Goal: Find specific page/section: Find specific page/section

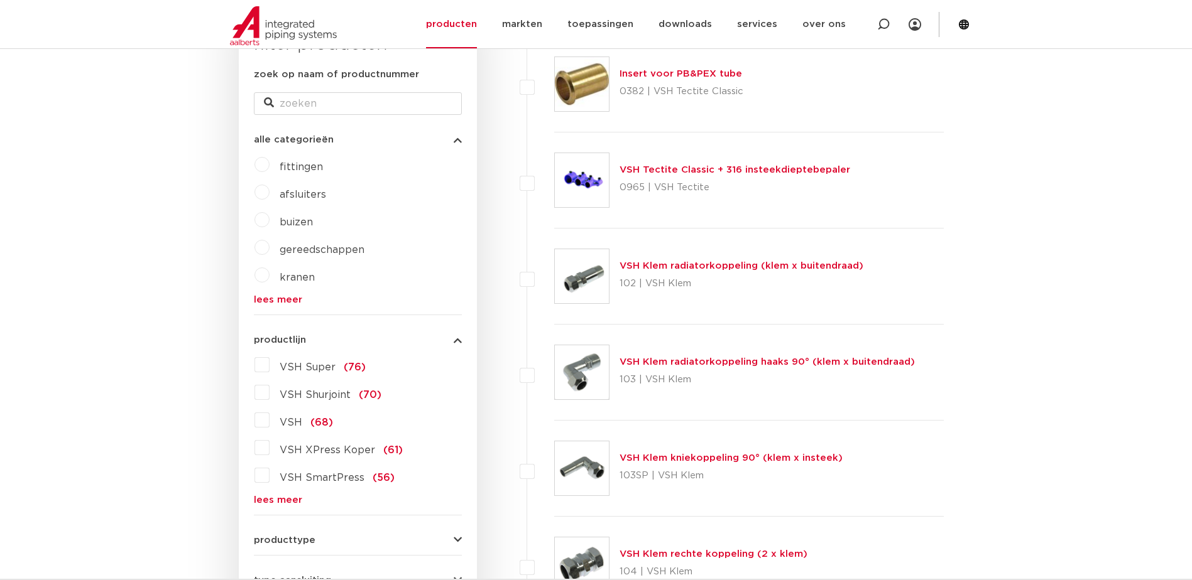
scroll to position [325, 0]
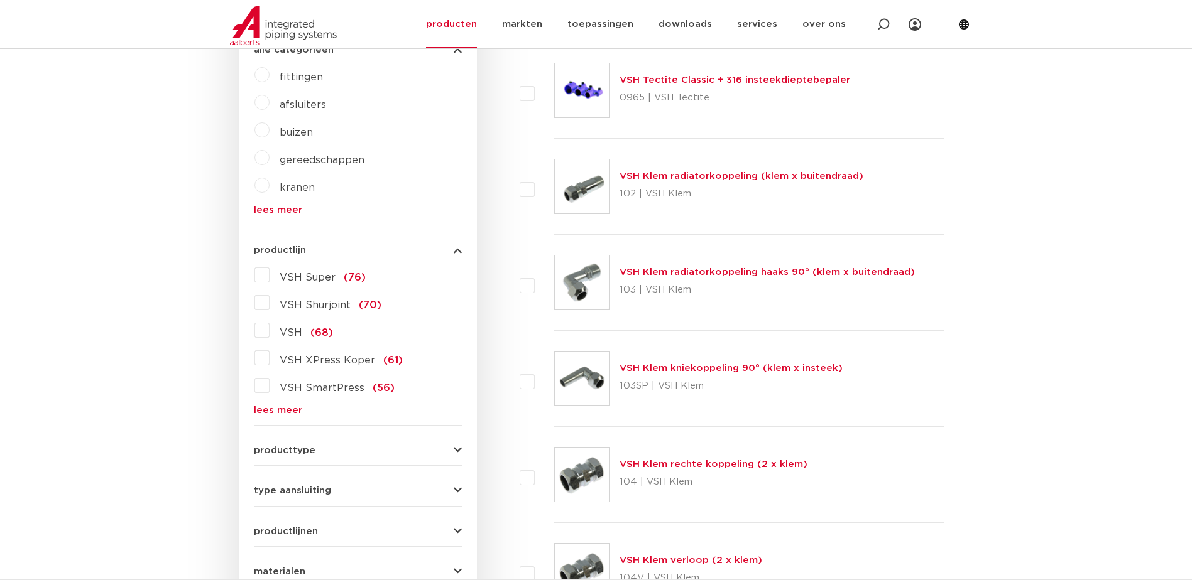
click at [269, 305] on label "VSH Shurjoint (70)" at bounding box center [325, 303] width 112 height 20
click at [0, 0] on input "VSH Shurjoint (70)" at bounding box center [0, 0] width 0 height 0
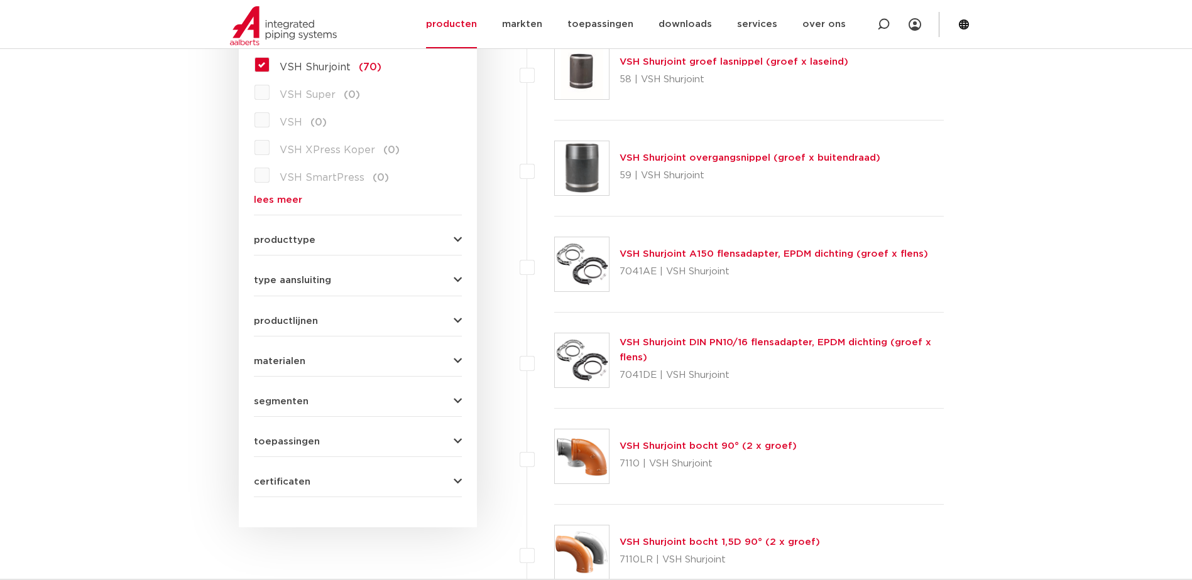
scroll to position [514, 0]
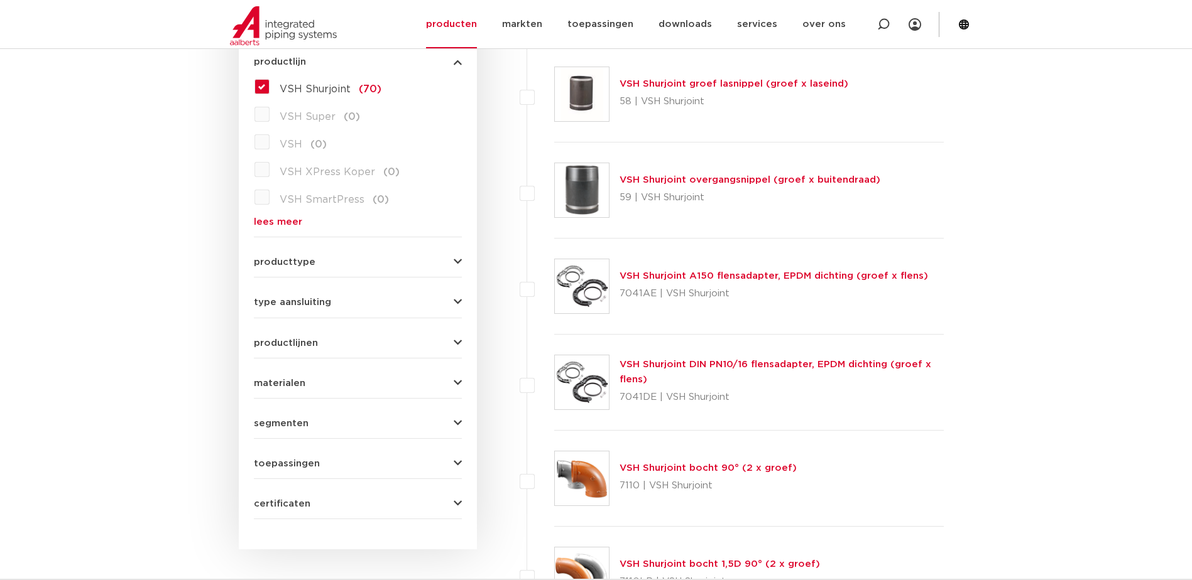
click at [345, 259] on button "producttype" at bounding box center [358, 262] width 208 height 9
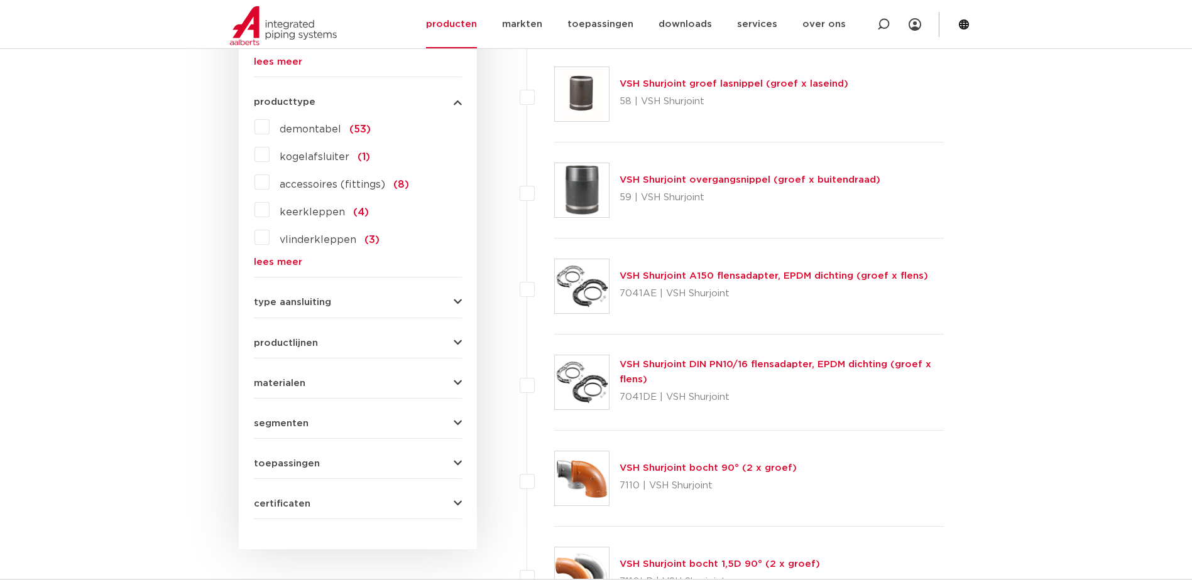
scroll to position [504, 0]
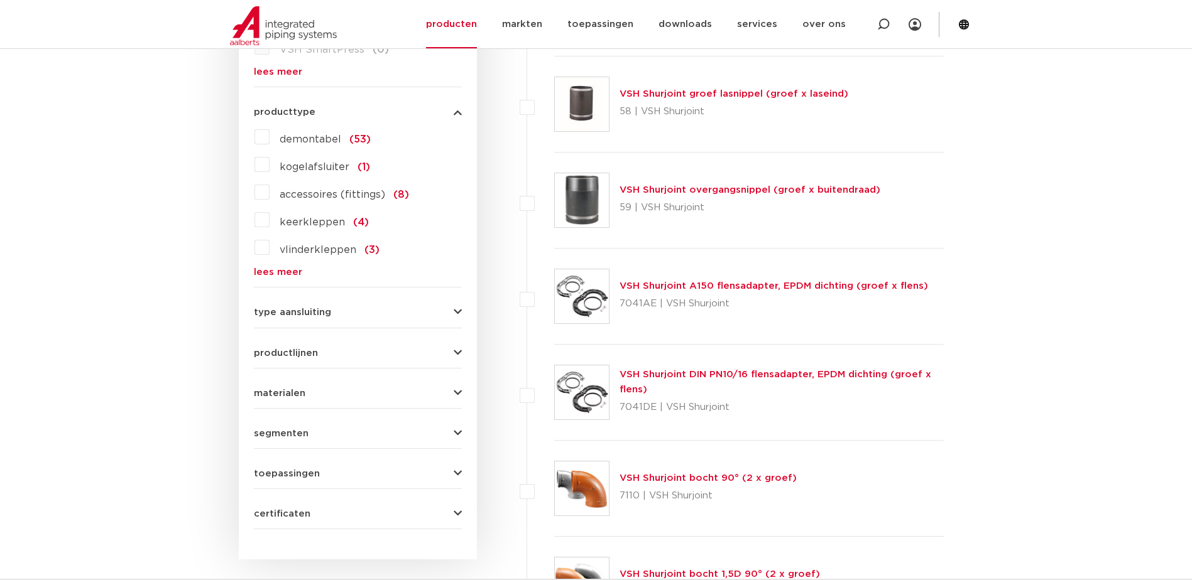
click at [334, 310] on button "type aansluiting" at bounding box center [358, 312] width 208 height 9
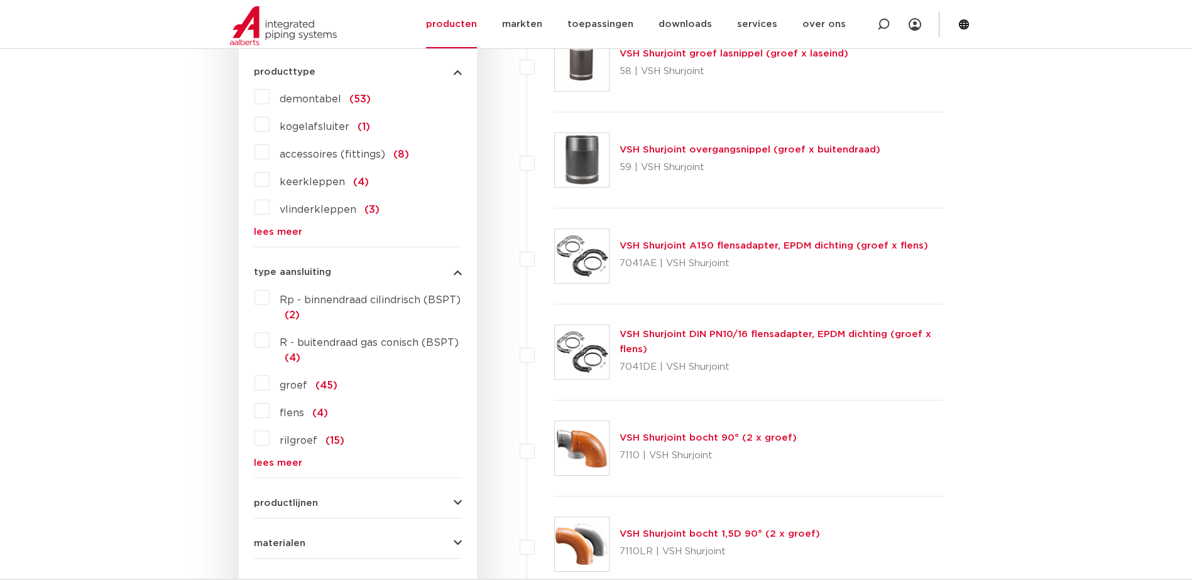
scroll to position [567, 0]
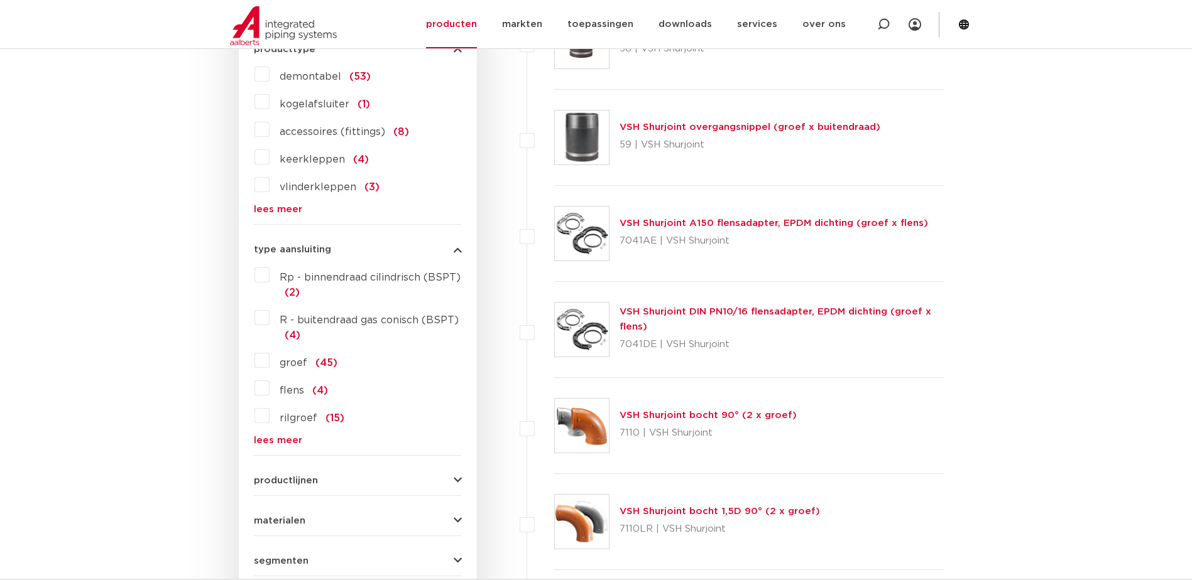
click at [263, 442] on div "Rp - binnendraad cilindrisch (BSPT) (2) R - buitendraad gas conisch (BSPT) (4) …" at bounding box center [358, 355] width 208 height 180
drag, startPoint x: 263, startPoint y: 442, endPoint x: 276, endPoint y: 440, distance: 12.8
click at [276, 440] on link "lees meer" at bounding box center [358, 440] width 208 height 9
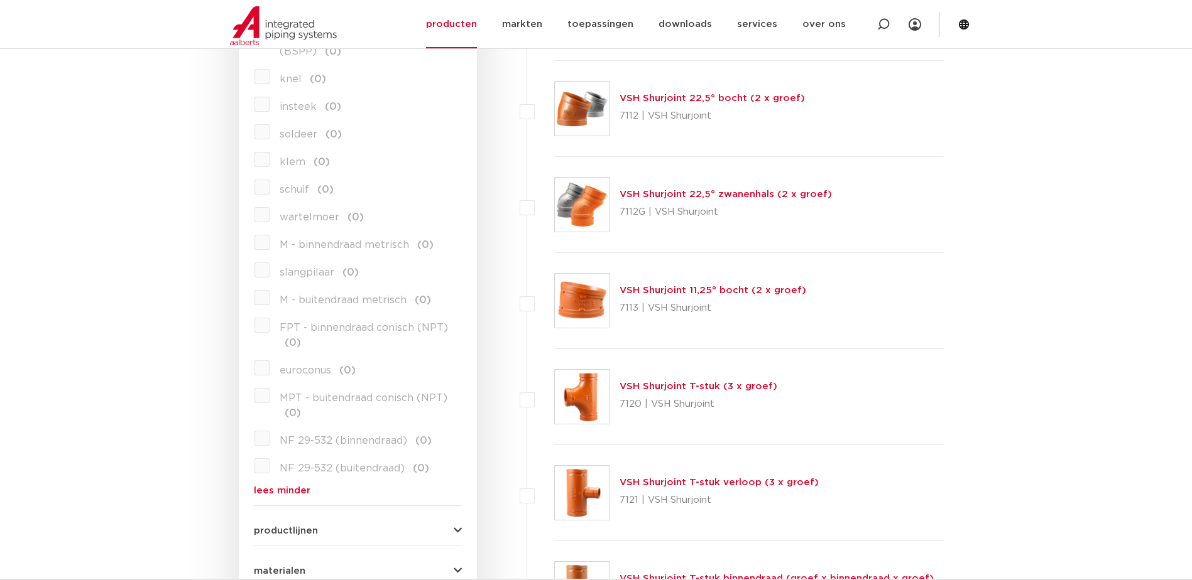
scroll to position [1195, 0]
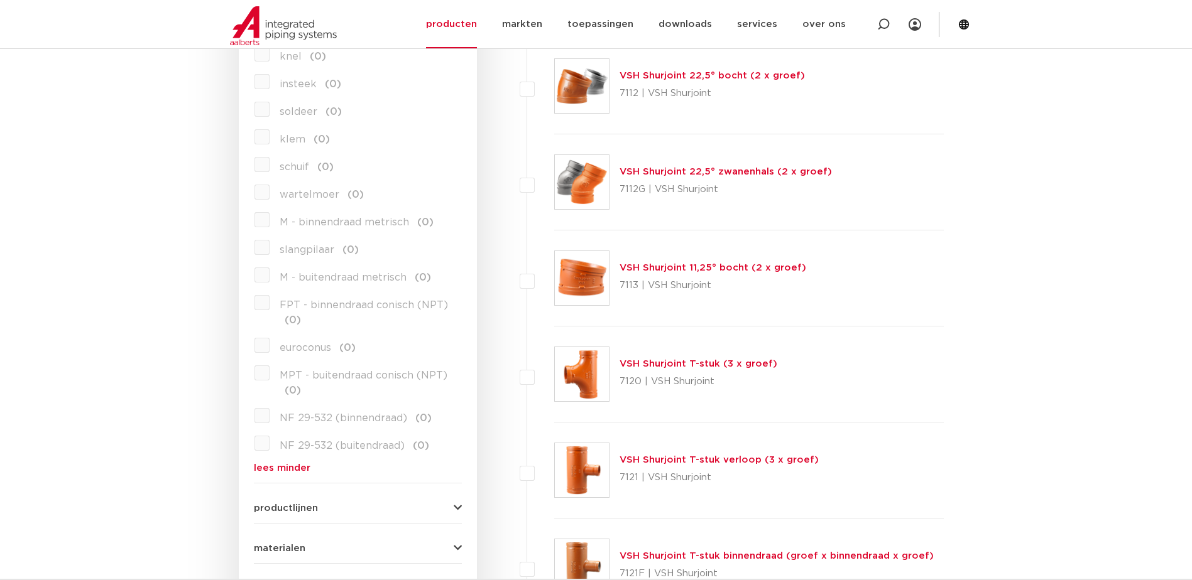
click at [286, 504] on span "productlijnen" at bounding box center [286, 508] width 64 height 9
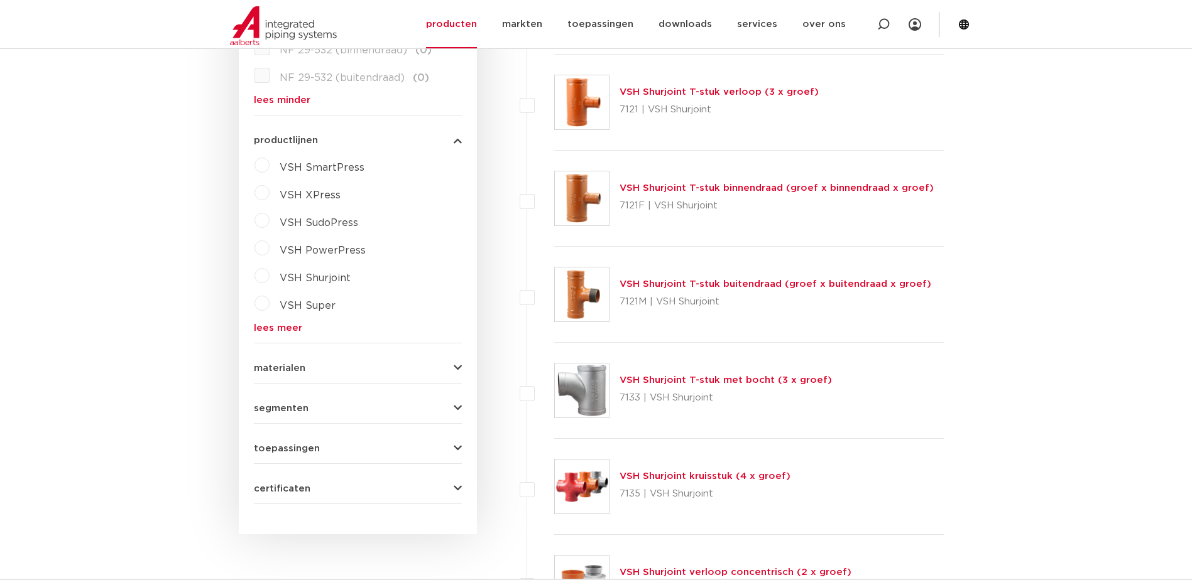
scroll to position [1634, 0]
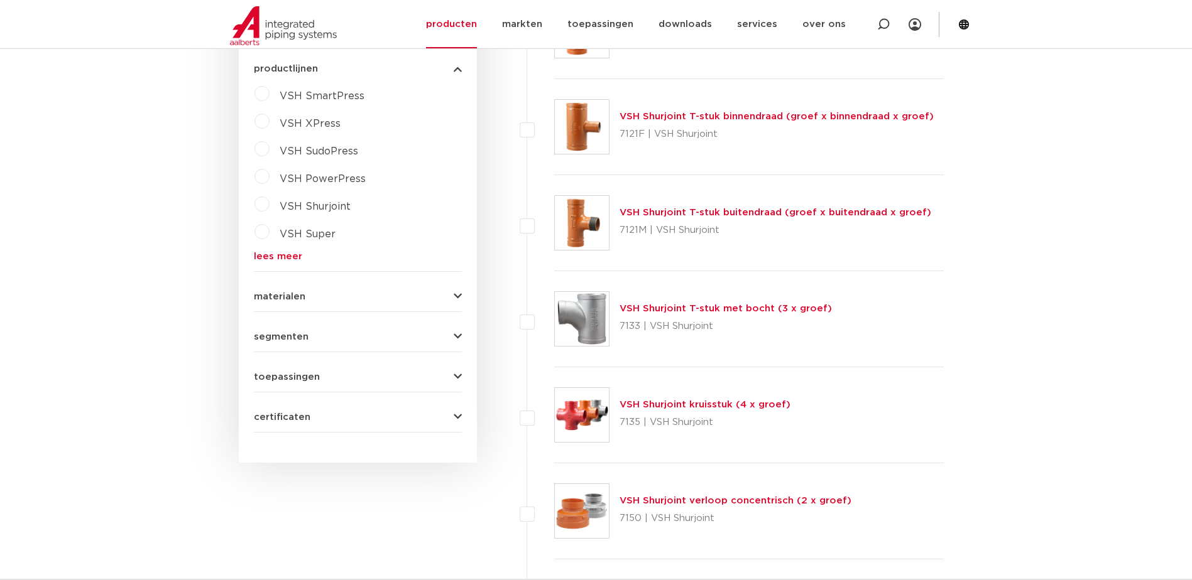
click at [287, 293] on span "materialen" at bounding box center [280, 296] width 52 height 9
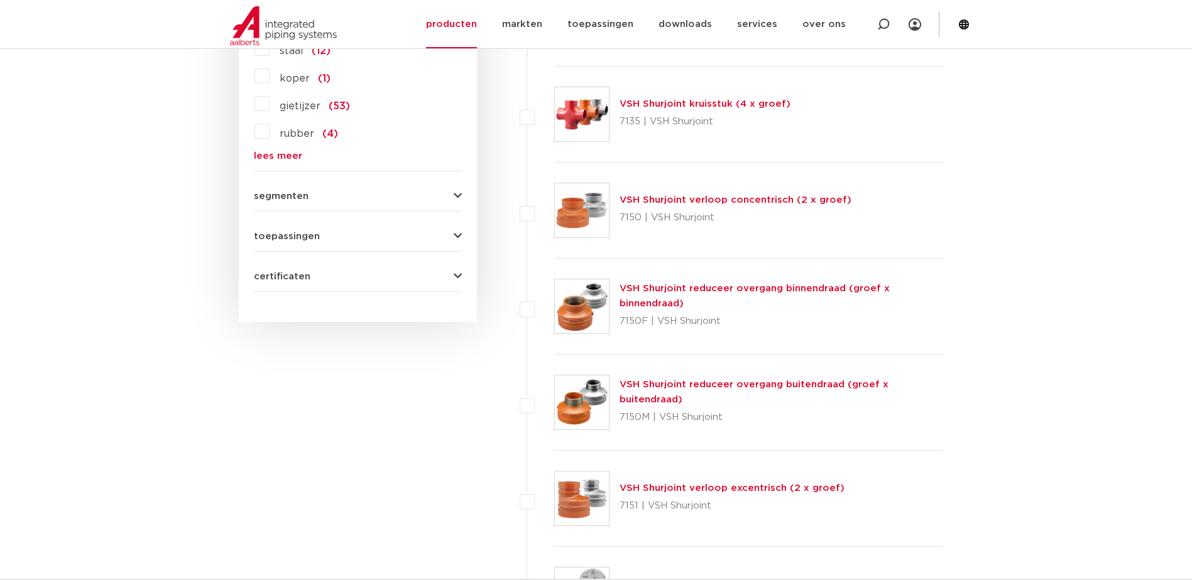
scroll to position [1948, 0]
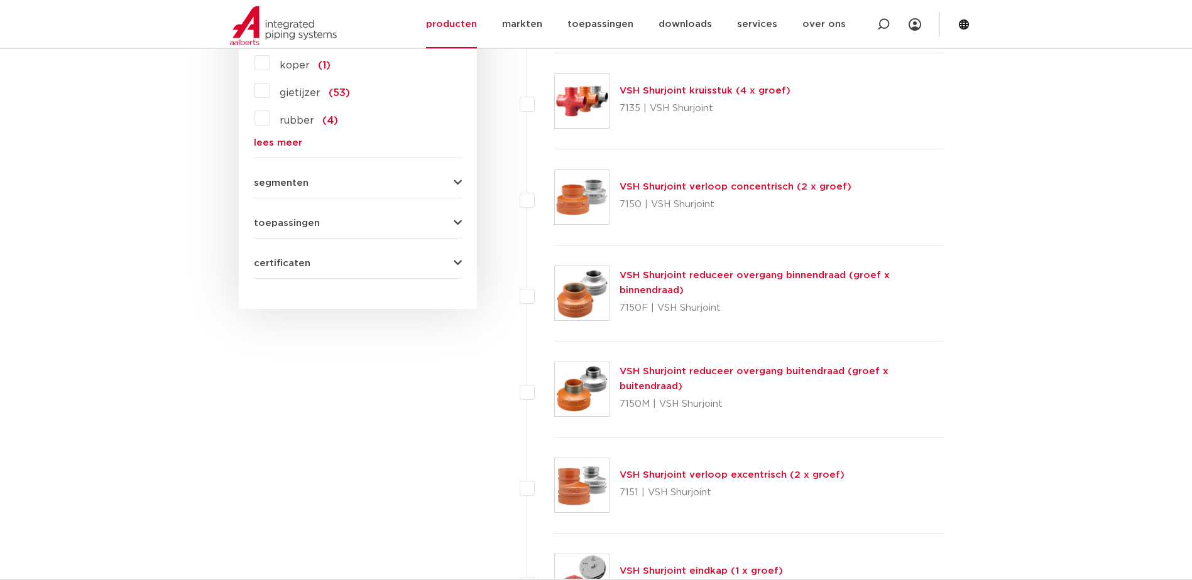
click at [283, 180] on span "segmenten" at bounding box center [281, 182] width 55 height 9
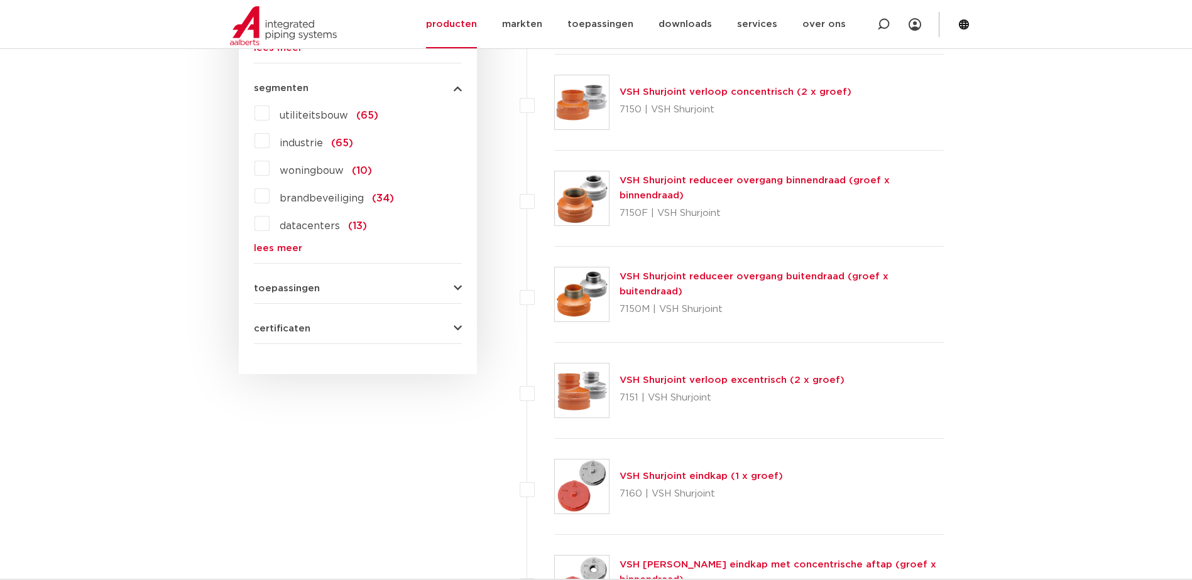
scroll to position [2074, 0]
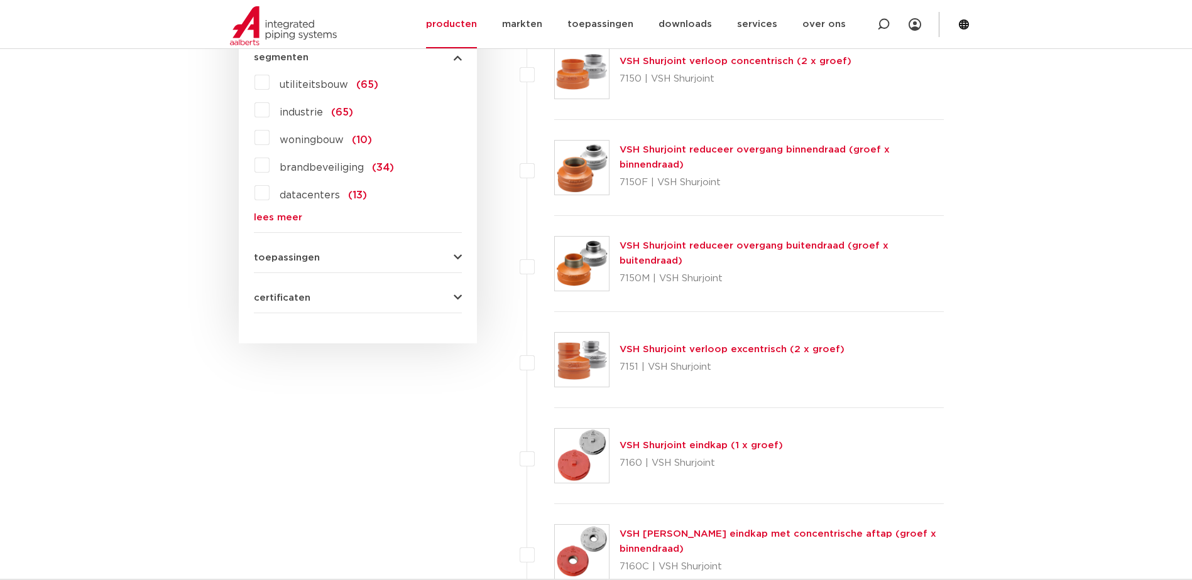
click at [295, 253] on span "toepassingen" at bounding box center [287, 257] width 66 height 9
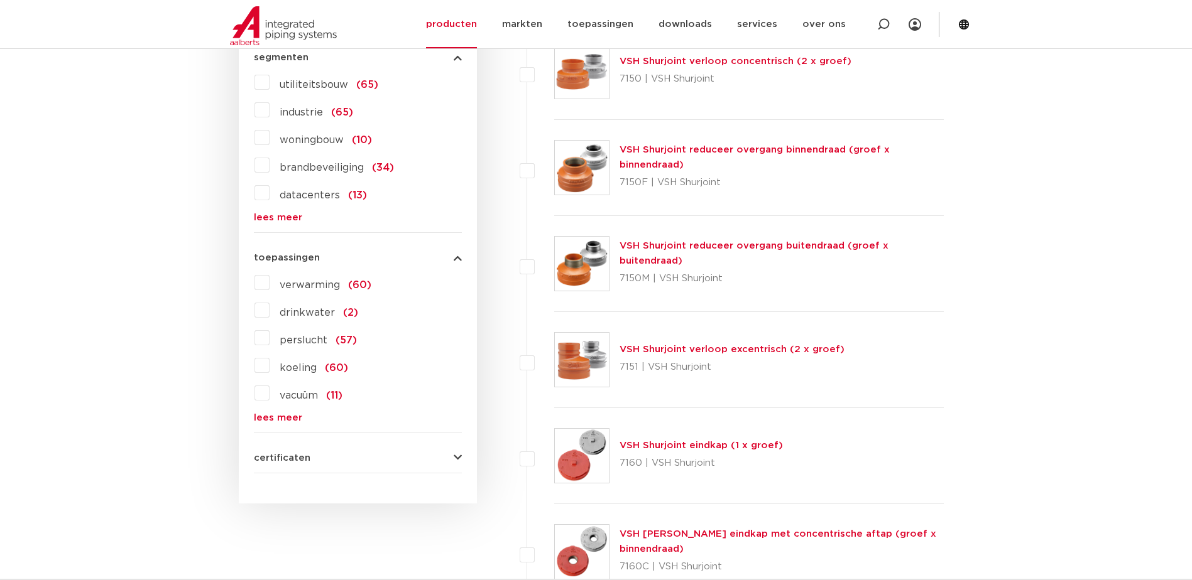
click at [284, 451] on div "certificaten QB (CSTBat) (15) FM (33) VdS (14) TSU (12) LPCB (17) ULc (34) UL" at bounding box center [358, 452] width 208 height 19
click at [286, 461] on span "certificaten" at bounding box center [282, 458] width 57 height 9
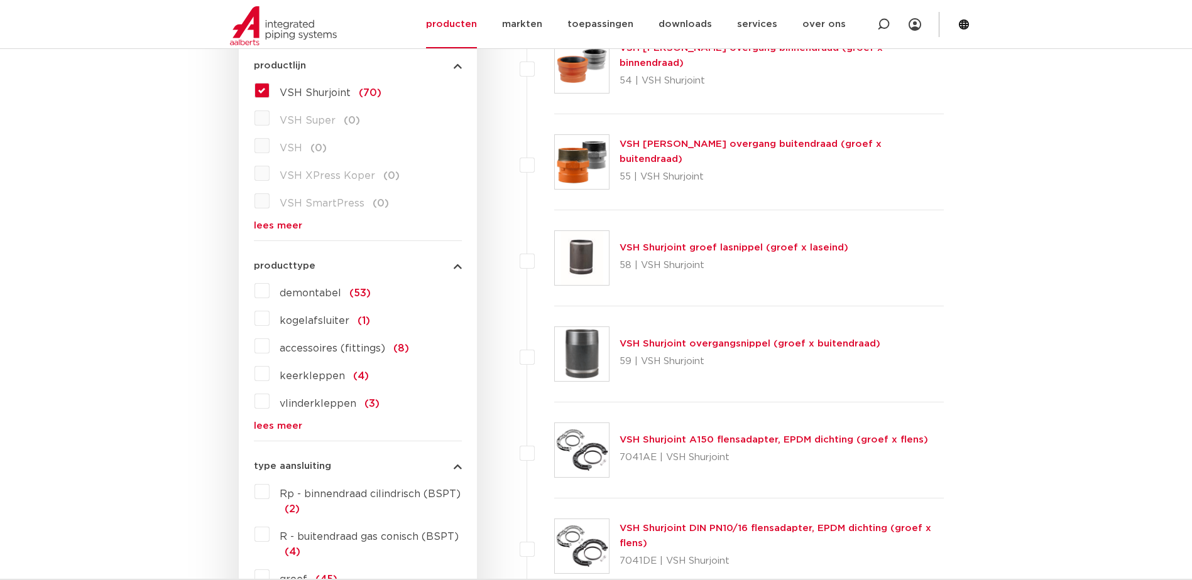
scroll to position [378, 0]
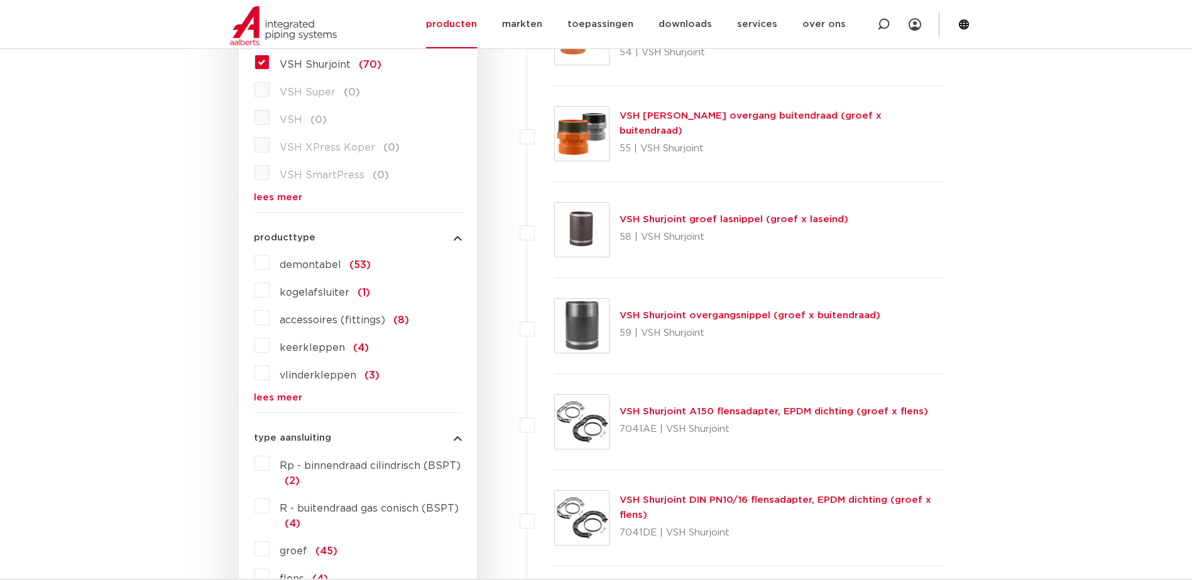
click at [266, 395] on link "lees meer" at bounding box center [358, 397] width 208 height 9
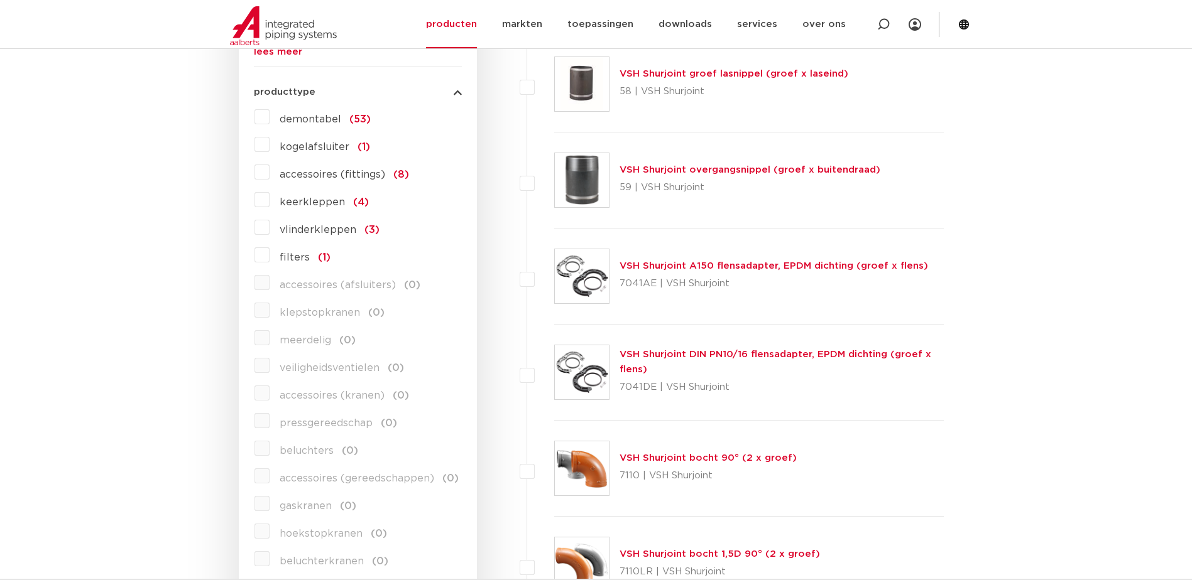
scroll to position [0, 0]
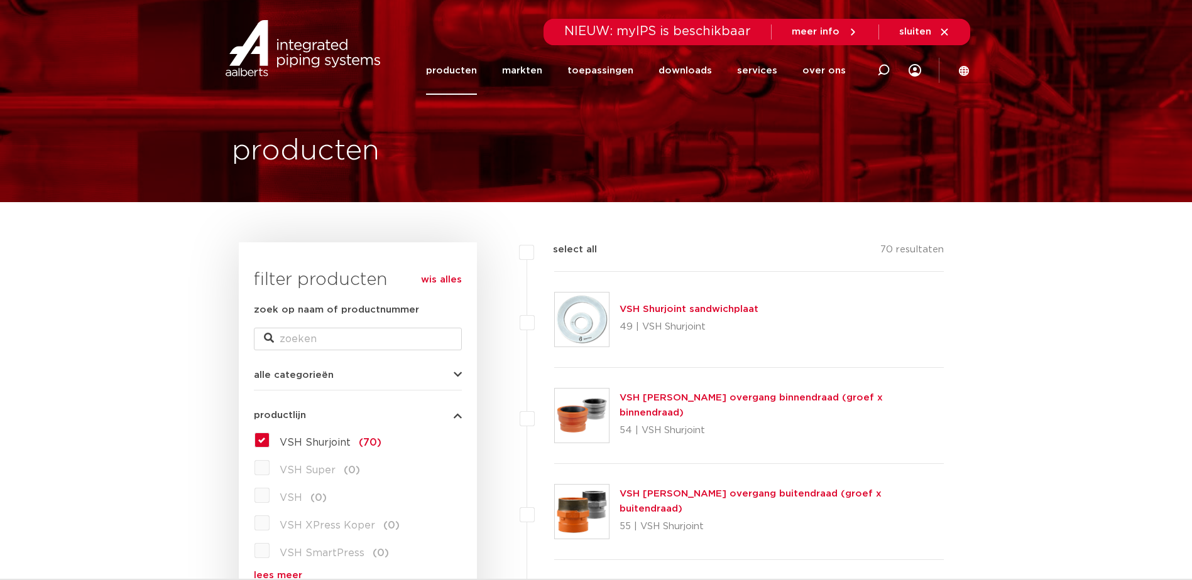
click at [269, 442] on label "VSH Shurjoint (70)" at bounding box center [325, 440] width 112 height 20
click at [0, 0] on input "VSH Shurjoint (70)" at bounding box center [0, 0] width 0 height 0
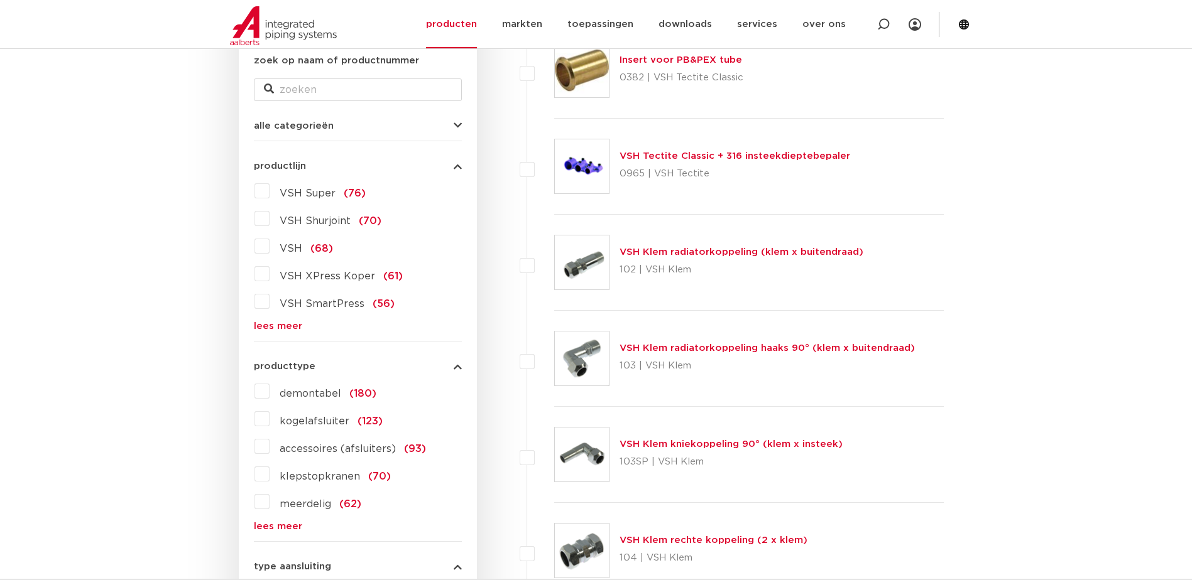
scroll to position [251, 0]
click at [274, 324] on link "lees meer" at bounding box center [358, 324] width 208 height 9
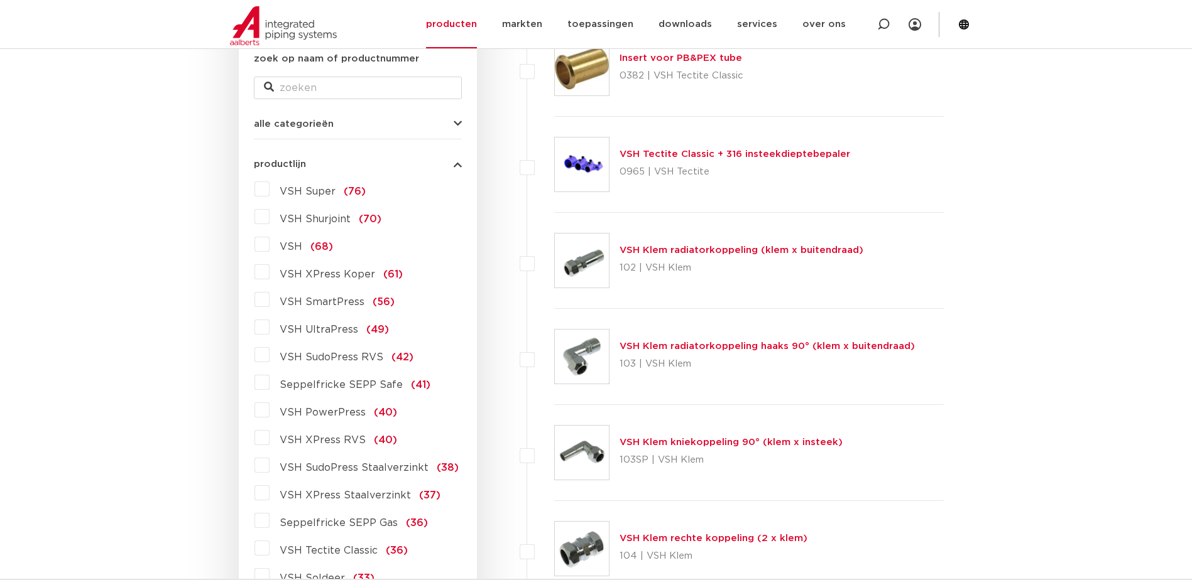
click at [269, 437] on label "VSH XPress RVS (40)" at bounding box center [333, 438] width 128 height 20
click at [0, 0] on input "VSH XPress RVS (40)" at bounding box center [0, 0] width 0 height 0
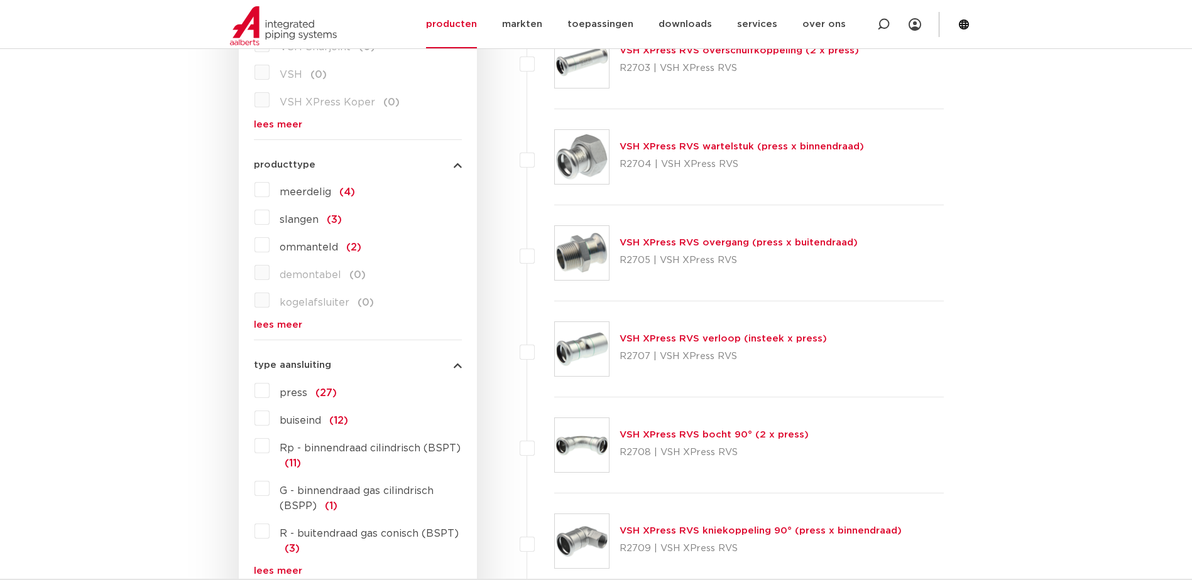
scroll to position [502, 0]
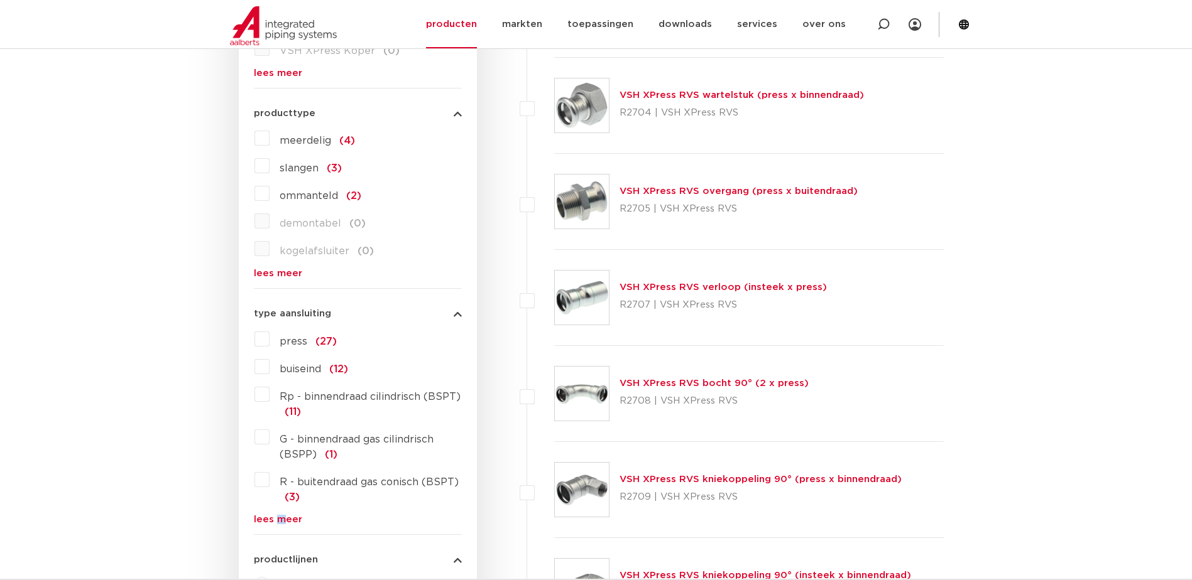
click at [280, 509] on div "press (27) buiseind (12) Rp - binnendraad cilindrisch (BSPT) (11) G - binnendra…" at bounding box center [358, 426] width 208 height 195
drag, startPoint x: 280, startPoint y: 509, endPoint x: 267, endPoint y: 514, distance: 13.3
click at [268, 515] on link "lees meer" at bounding box center [358, 519] width 208 height 9
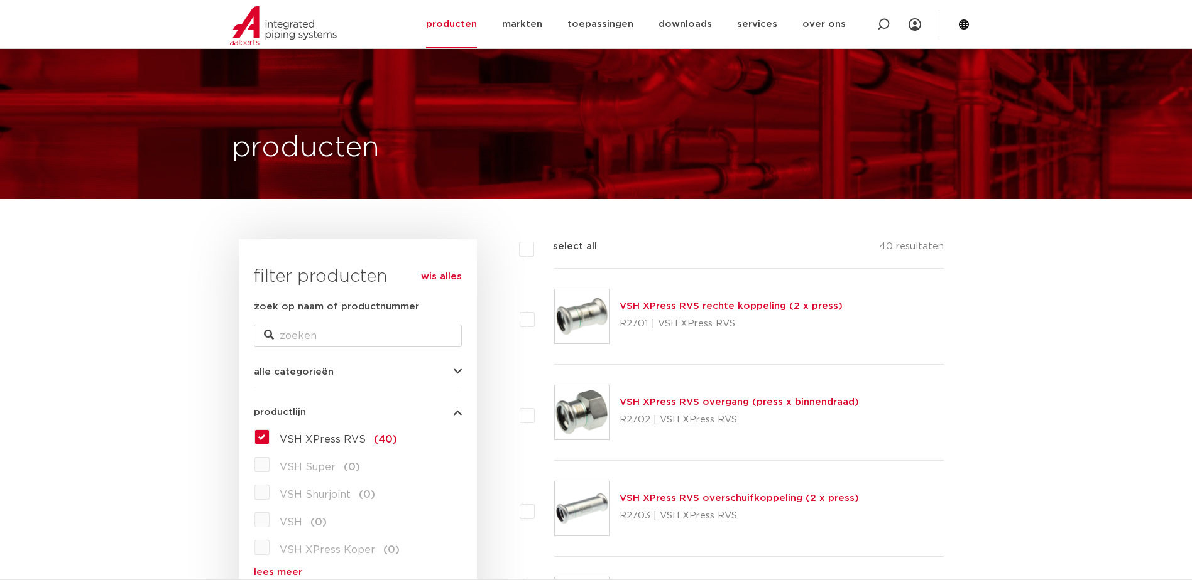
scroll to position [0, 0]
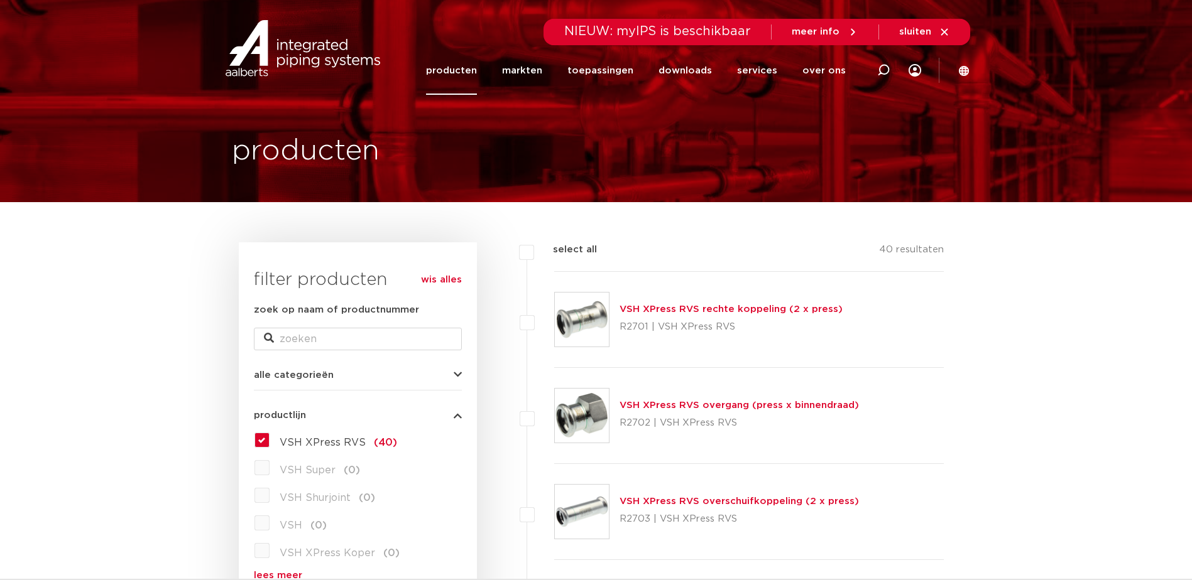
click at [824, 29] on span "meer info" at bounding box center [815, 31] width 48 height 9
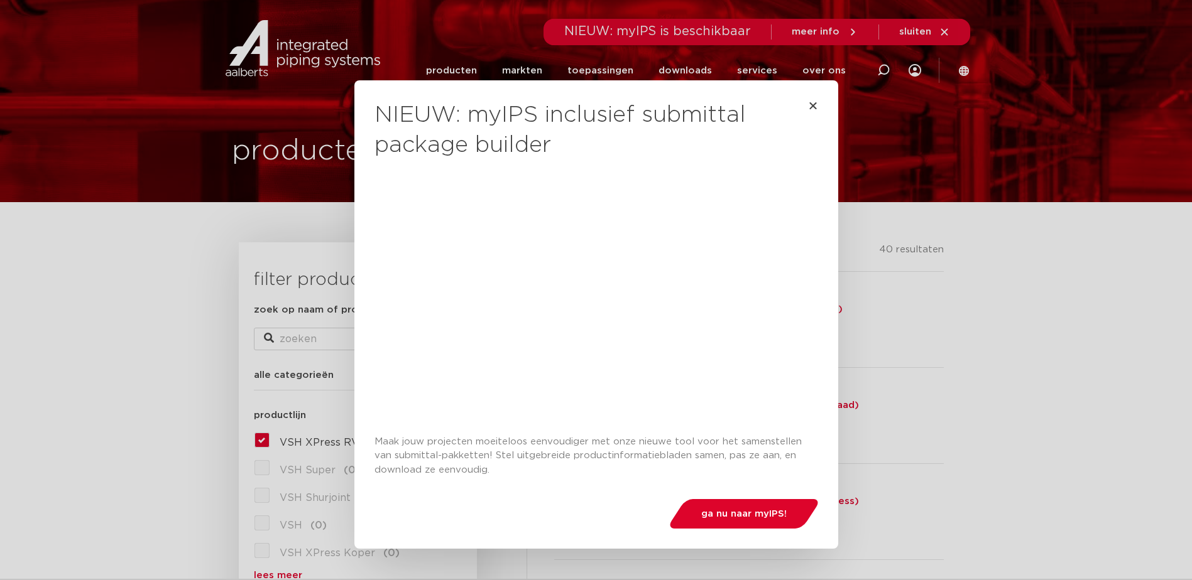
click at [813, 107] on div "NIEUW: myIPS inclusief submittal package builder Maak jouw projecten moeiteloos…" at bounding box center [596, 314] width 484 height 469
click at [803, 98] on div "NIEUW: myIPS inclusief submittal package builder Maak jouw projecten moeiteloos…" at bounding box center [595, 314] width 443 height 469
click at [810, 107] on icon "Close" at bounding box center [813, 105] width 10 height 10
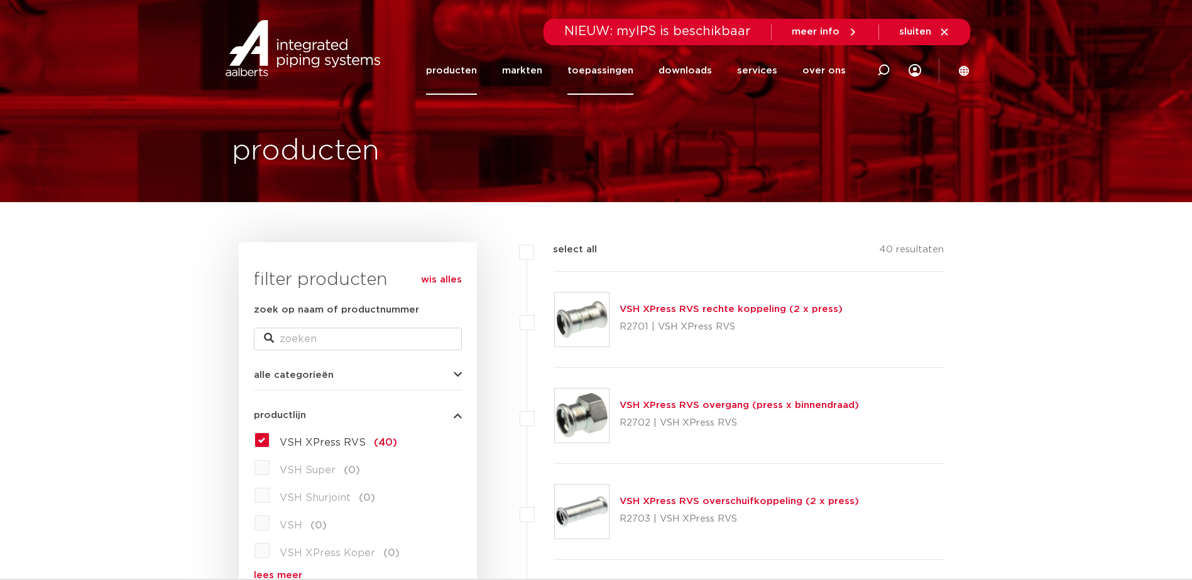
click at [616, 75] on link "toepassingen" at bounding box center [600, 70] width 66 height 48
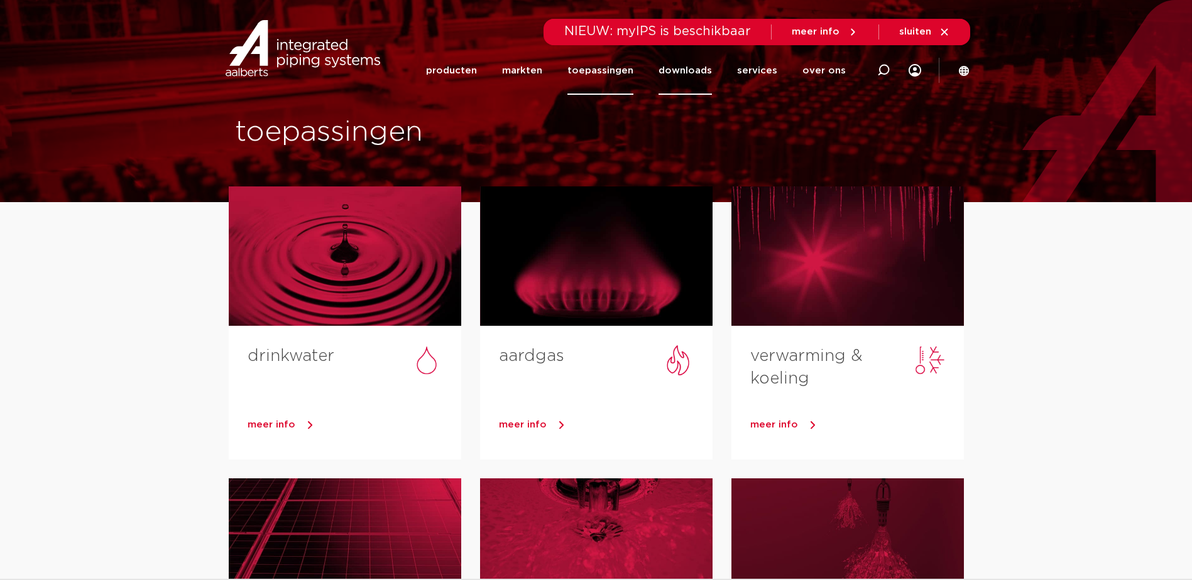
click at [683, 71] on link "downloads" at bounding box center [684, 70] width 53 height 48
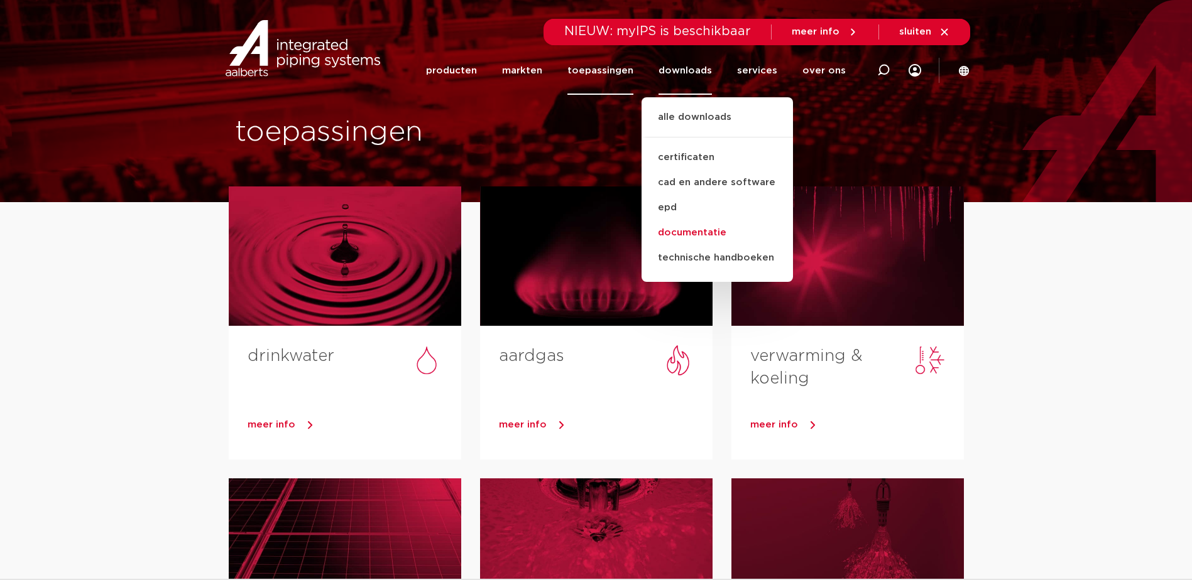
click at [700, 234] on link "documentatie" at bounding box center [716, 232] width 151 height 25
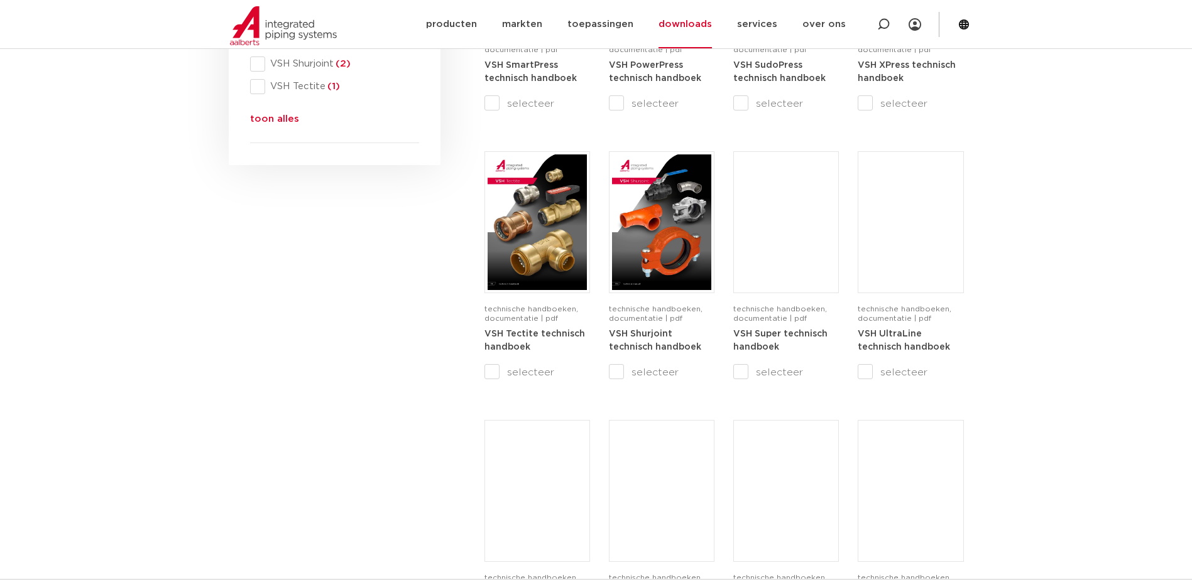
scroll to position [817, 0]
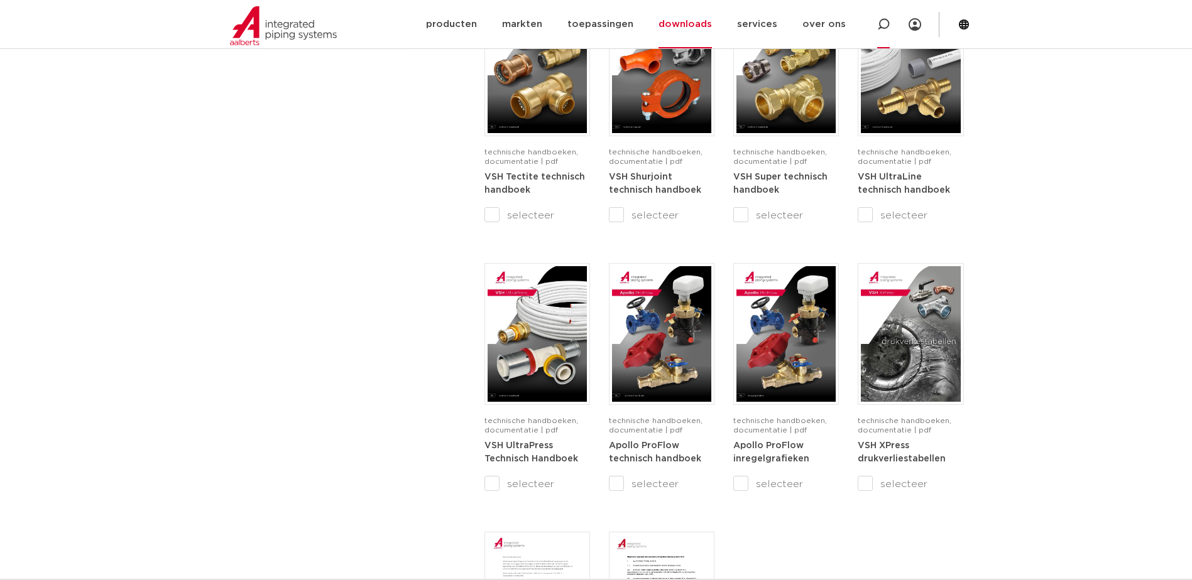
click at [886, 23] on icon at bounding box center [883, 24] width 13 height 13
type input "c1407"
click button "Zoeken" at bounding box center [0, 0] width 0 height 0
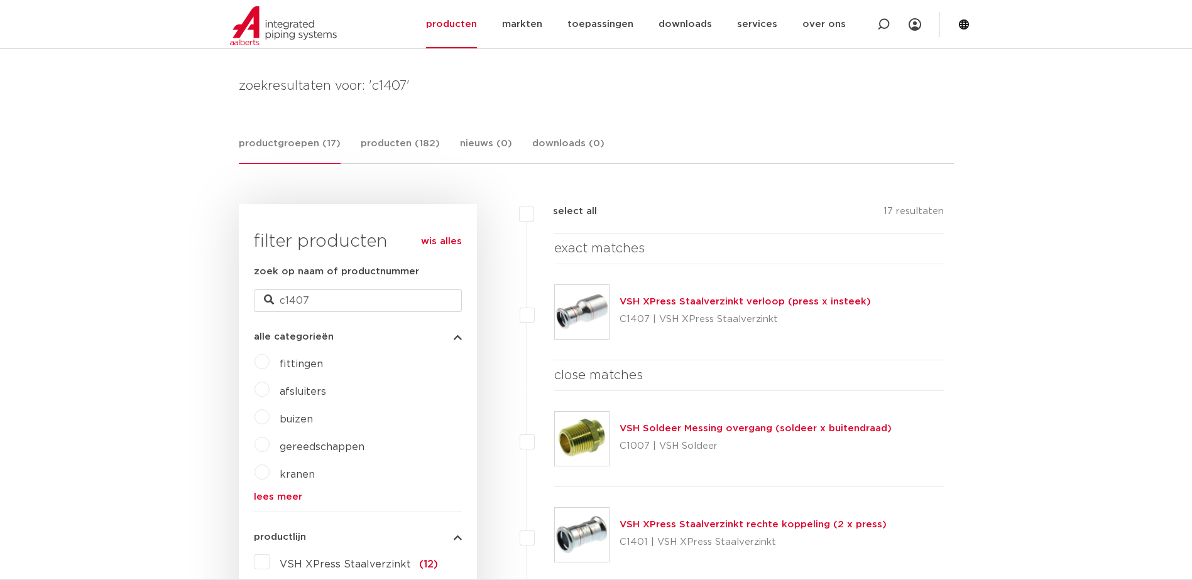
scroll to position [188, 0]
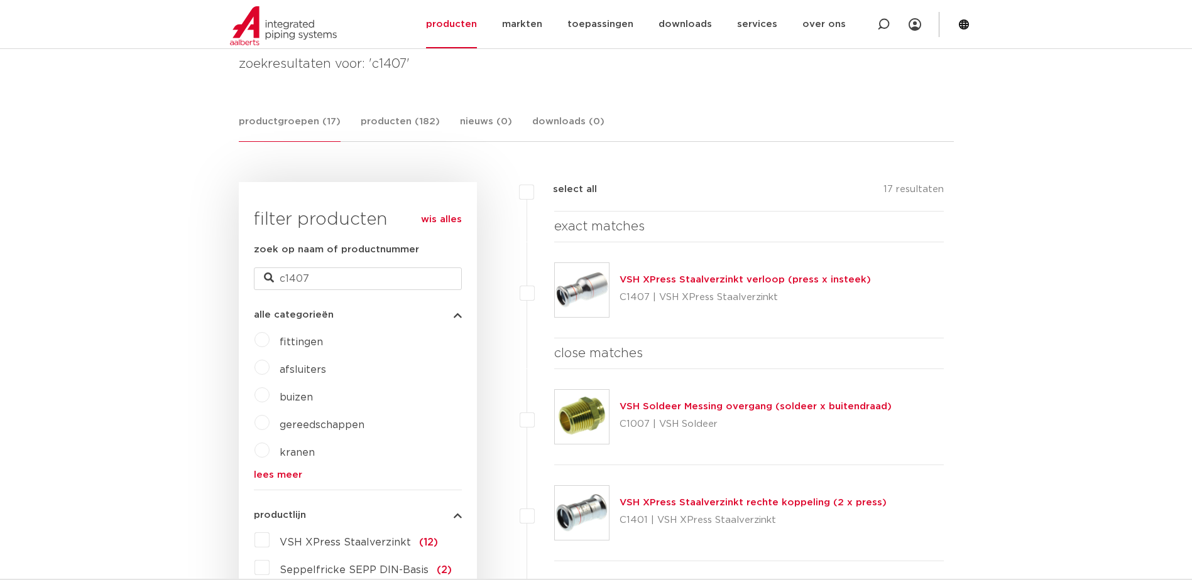
click at [763, 283] on link "VSH XPress Staalverzinkt verloop (press x insteek)" at bounding box center [744, 279] width 251 height 9
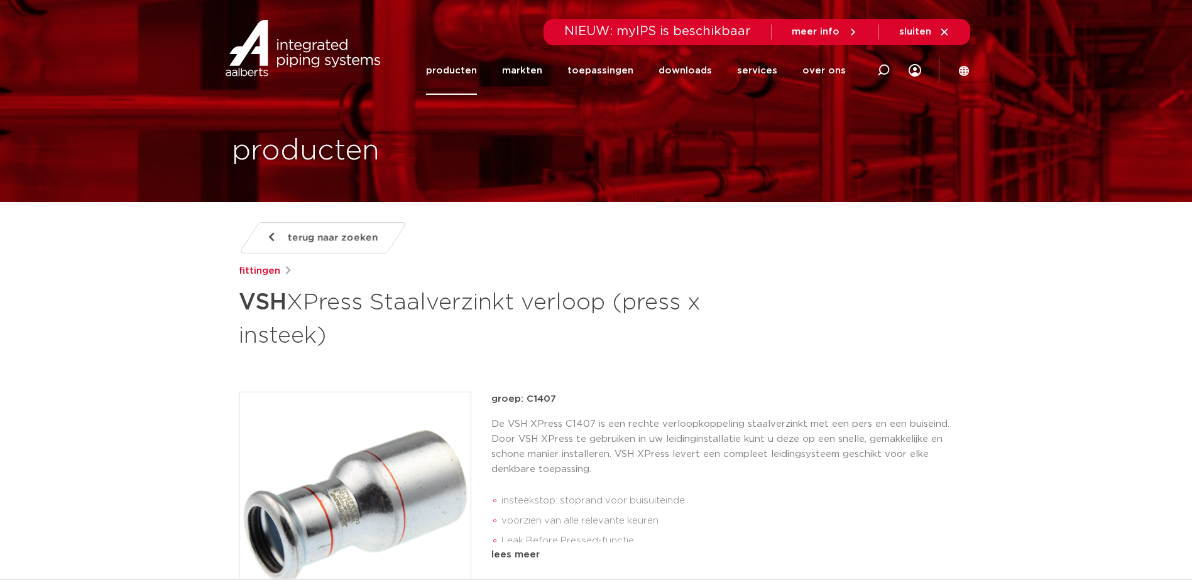
click at [739, 236] on div "terug naar zoeken [GEOGRAPHIC_DATA] VSH XPress Staalverzinkt verloop (press x i…" at bounding box center [596, 286] width 715 height 129
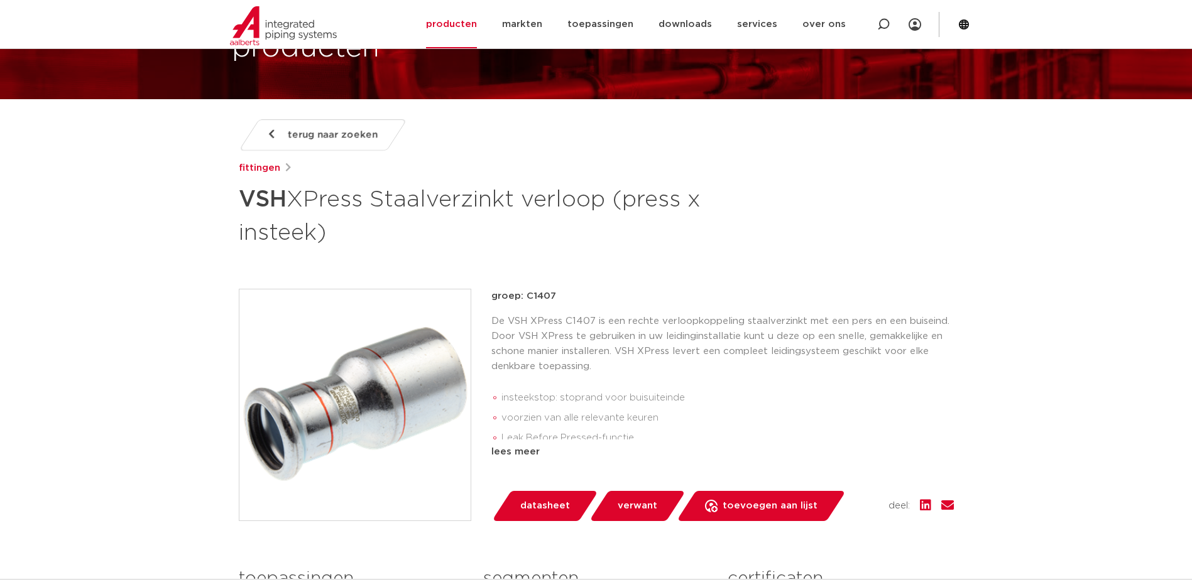
scroll to position [126, 0]
